Goal: Transaction & Acquisition: Purchase product/service

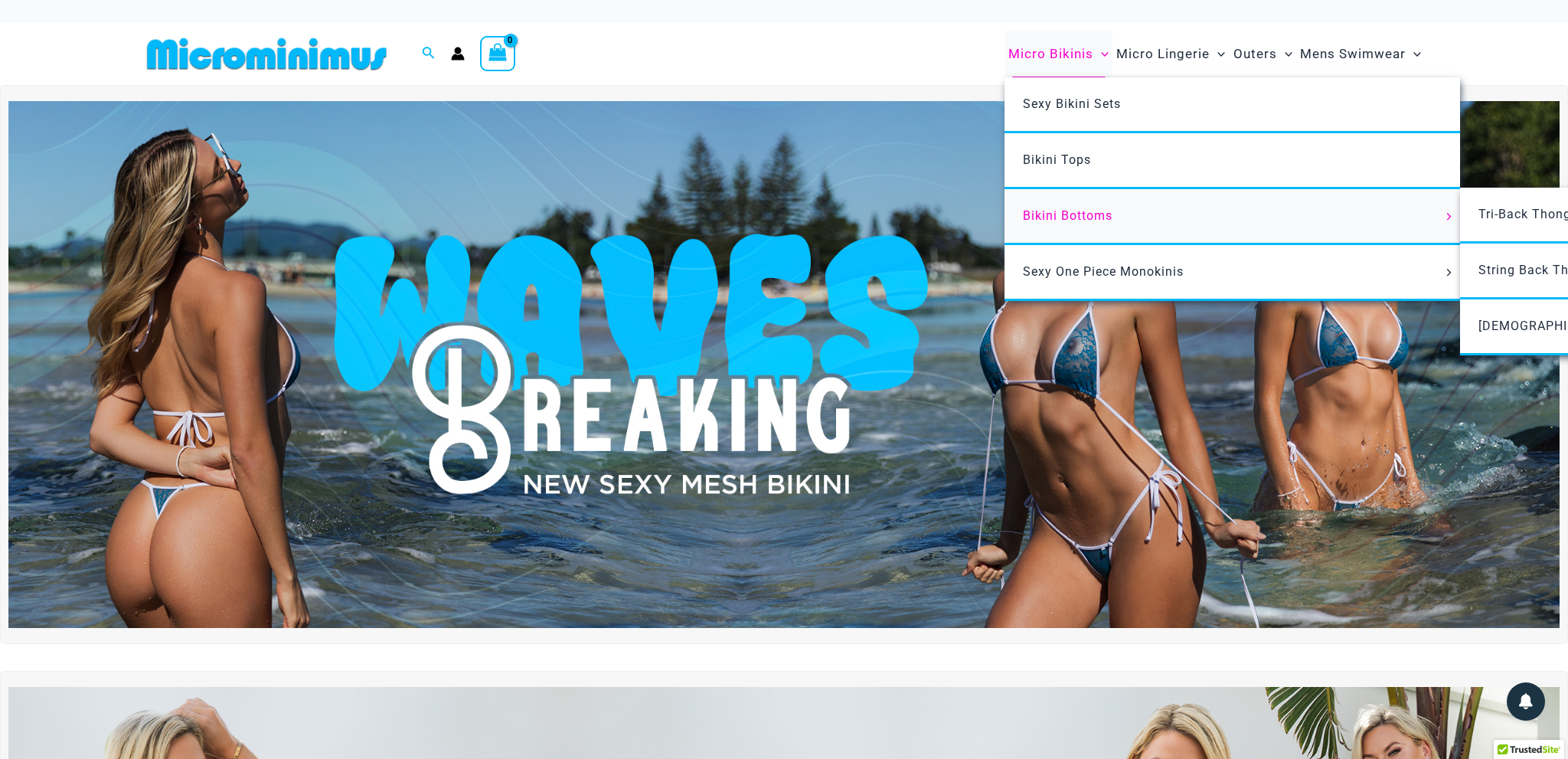
click at [1097, 209] on span "Bikini Bottoms" at bounding box center [1067, 216] width 90 height 15
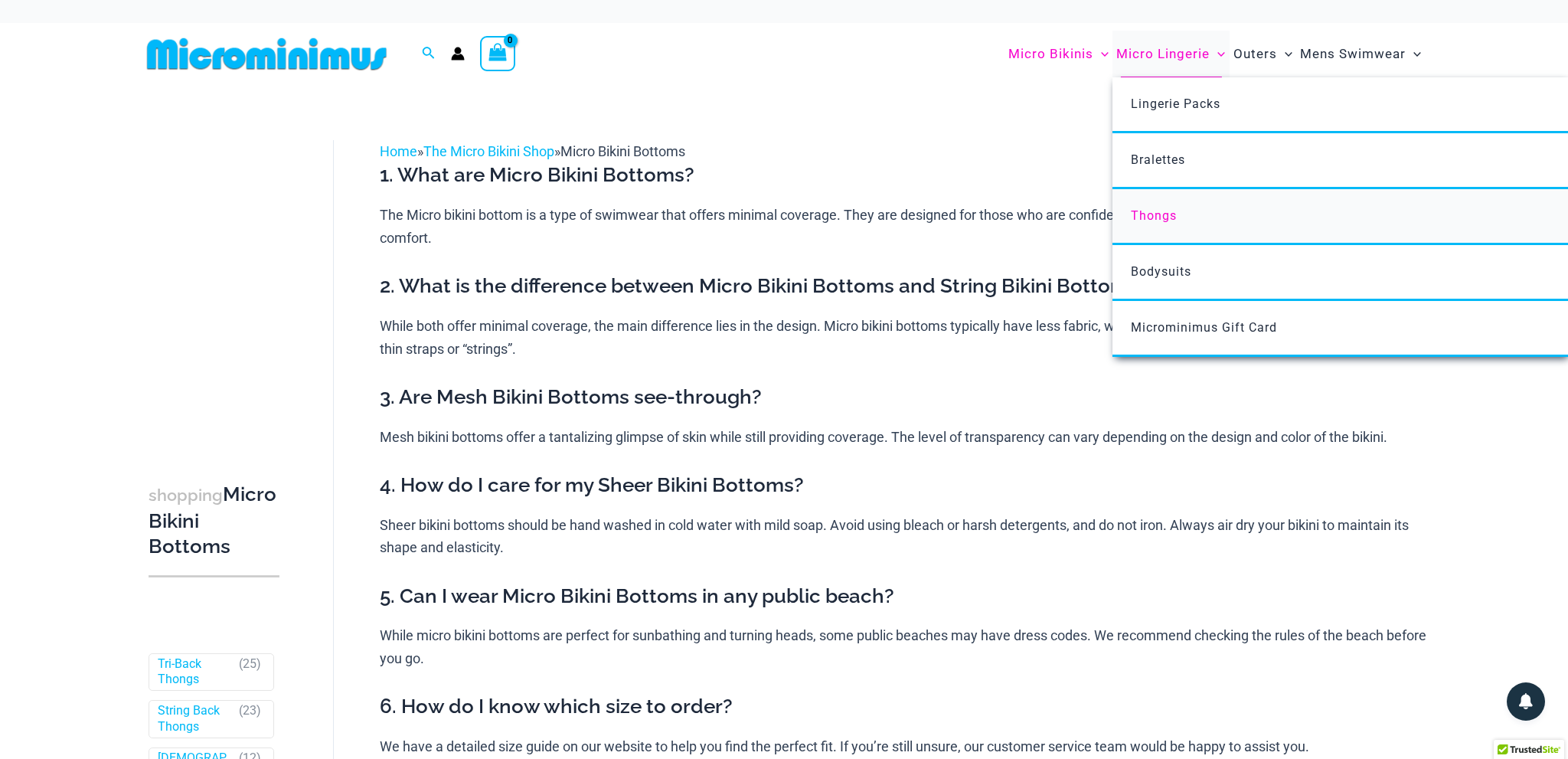
click at [1162, 228] on link "Thongs" at bounding box center [1340, 217] width 456 height 56
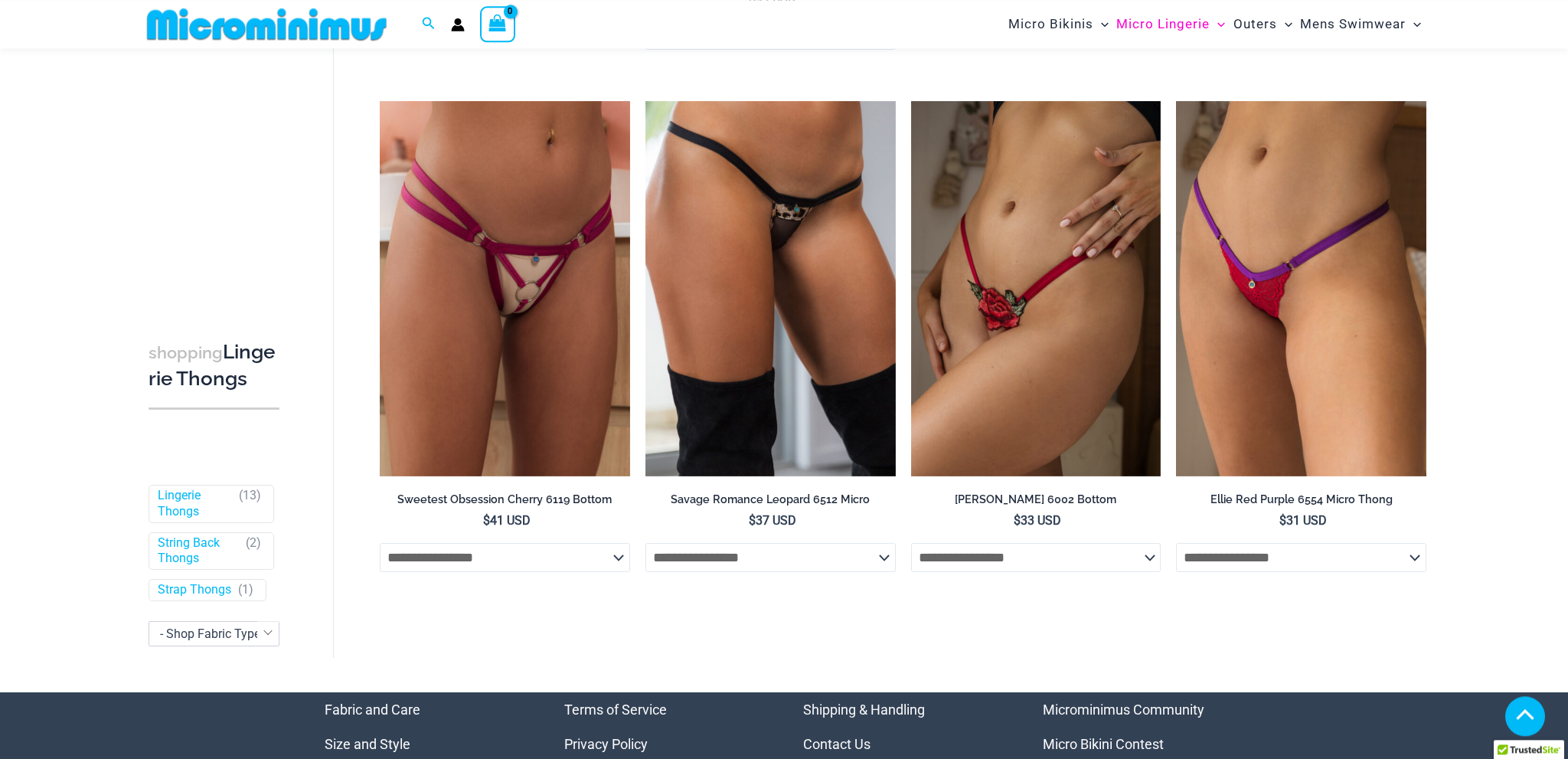
scroll to position [1364, 0]
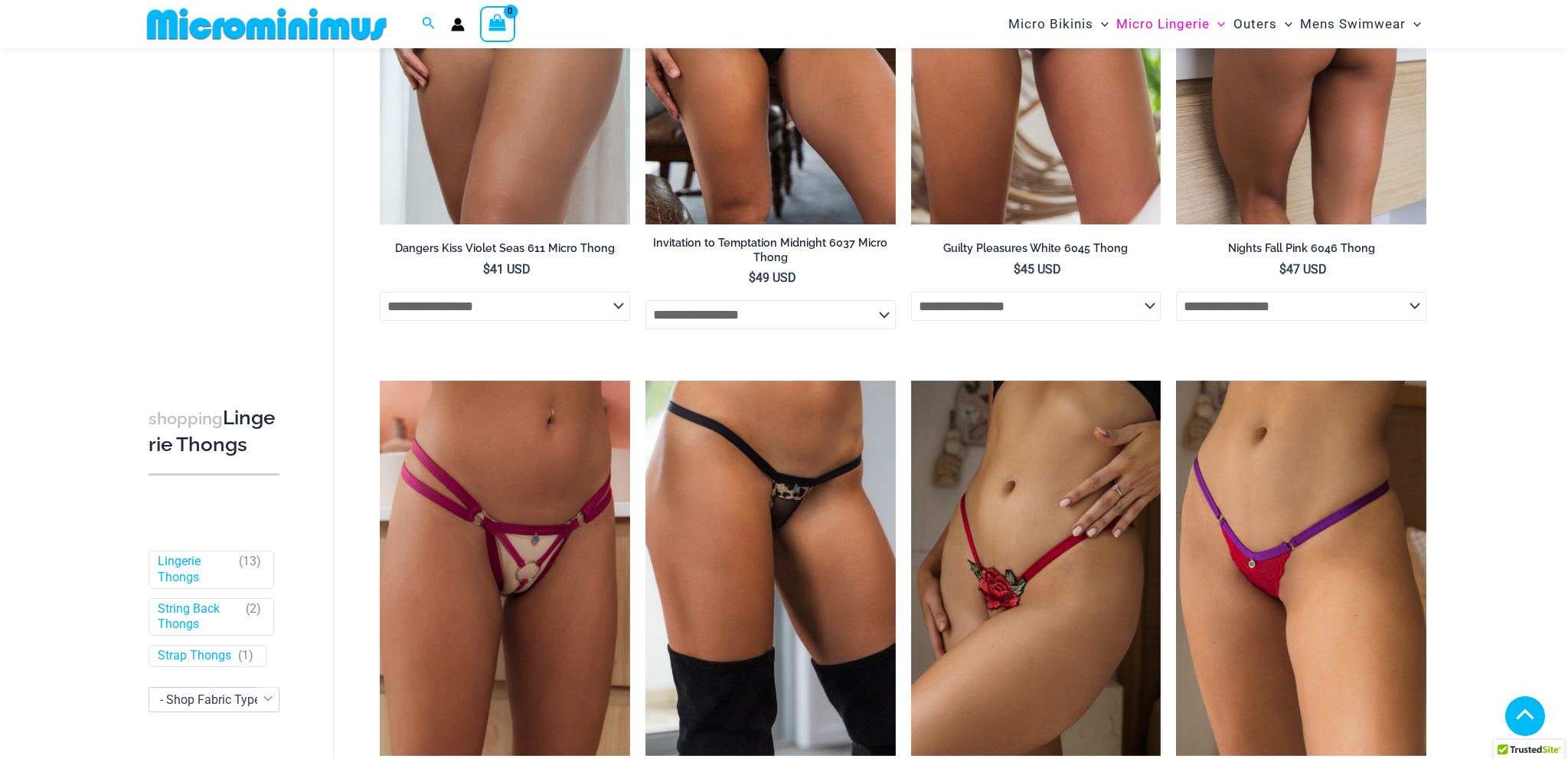
click at [1320, 181] on img at bounding box center [1301, 36] width 251 height 375
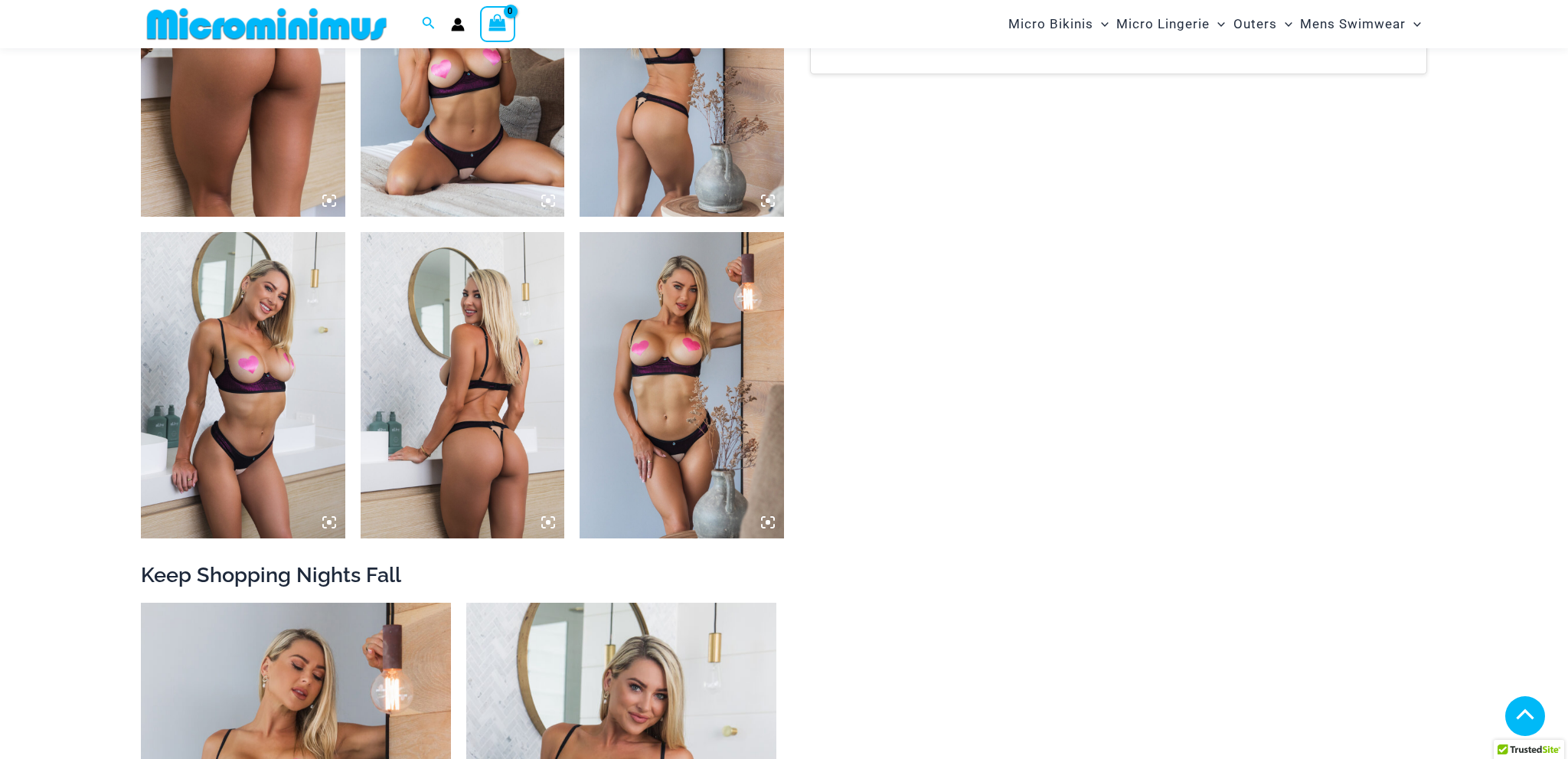
scroll to position [1694, 0]
